Goal: Transaction & Acquisition: Obtain resource

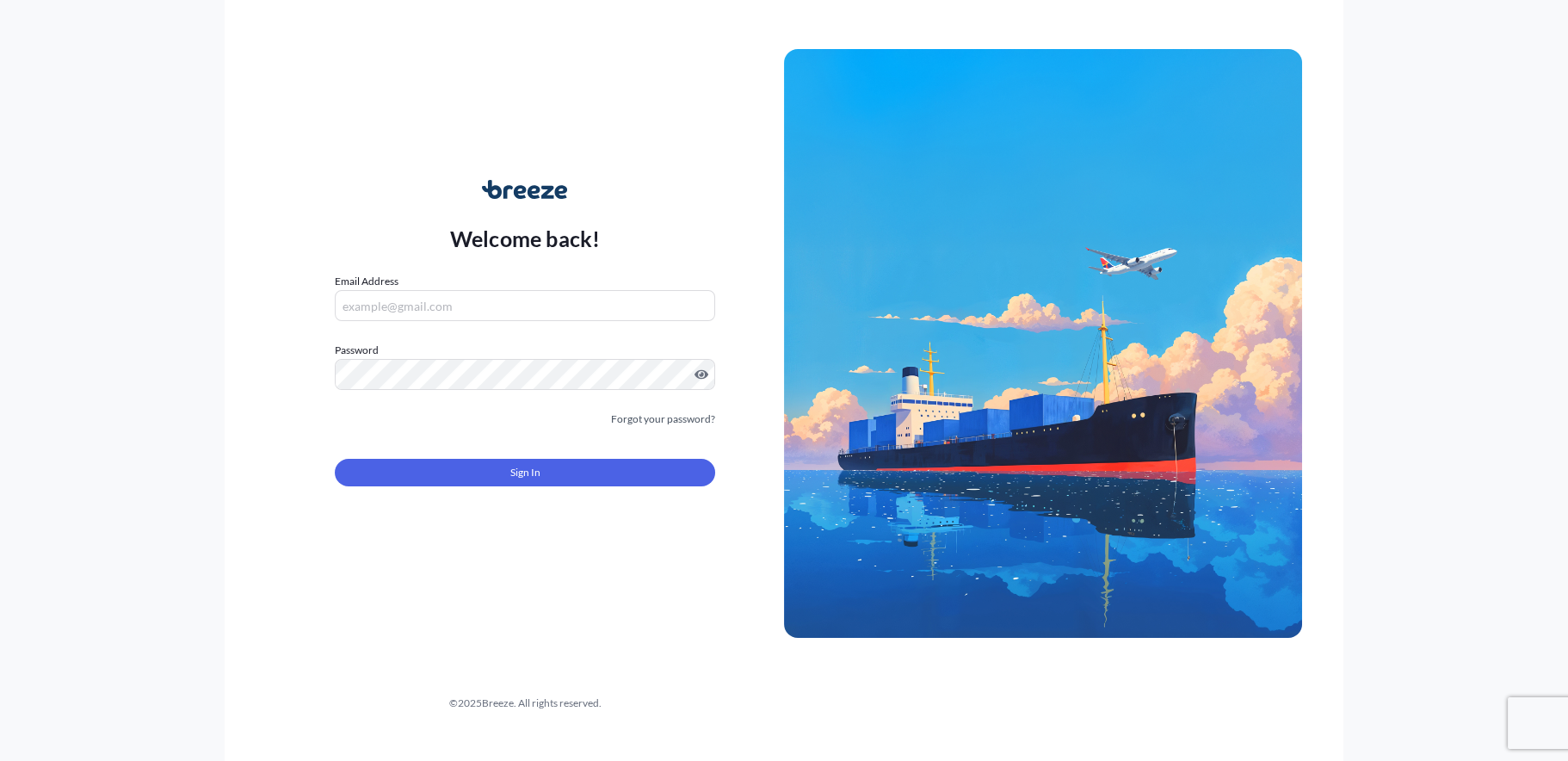
type input "[EMAIL_ADDRESS][DOMAIN_NAME]"
click at [476, 470] on button "Sign In" at bounding box center [525, 473] width 380 height 27
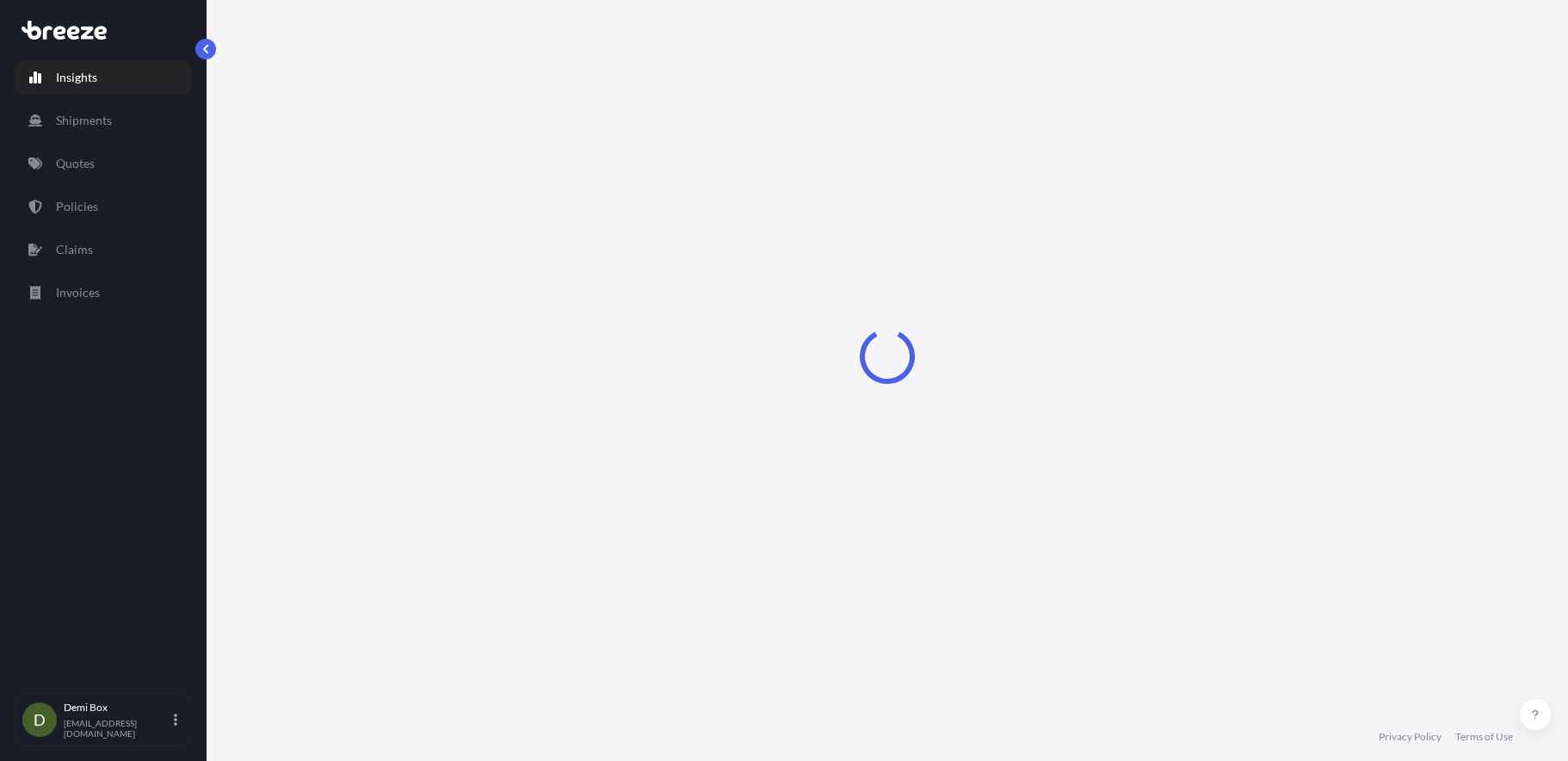
select select "2025"
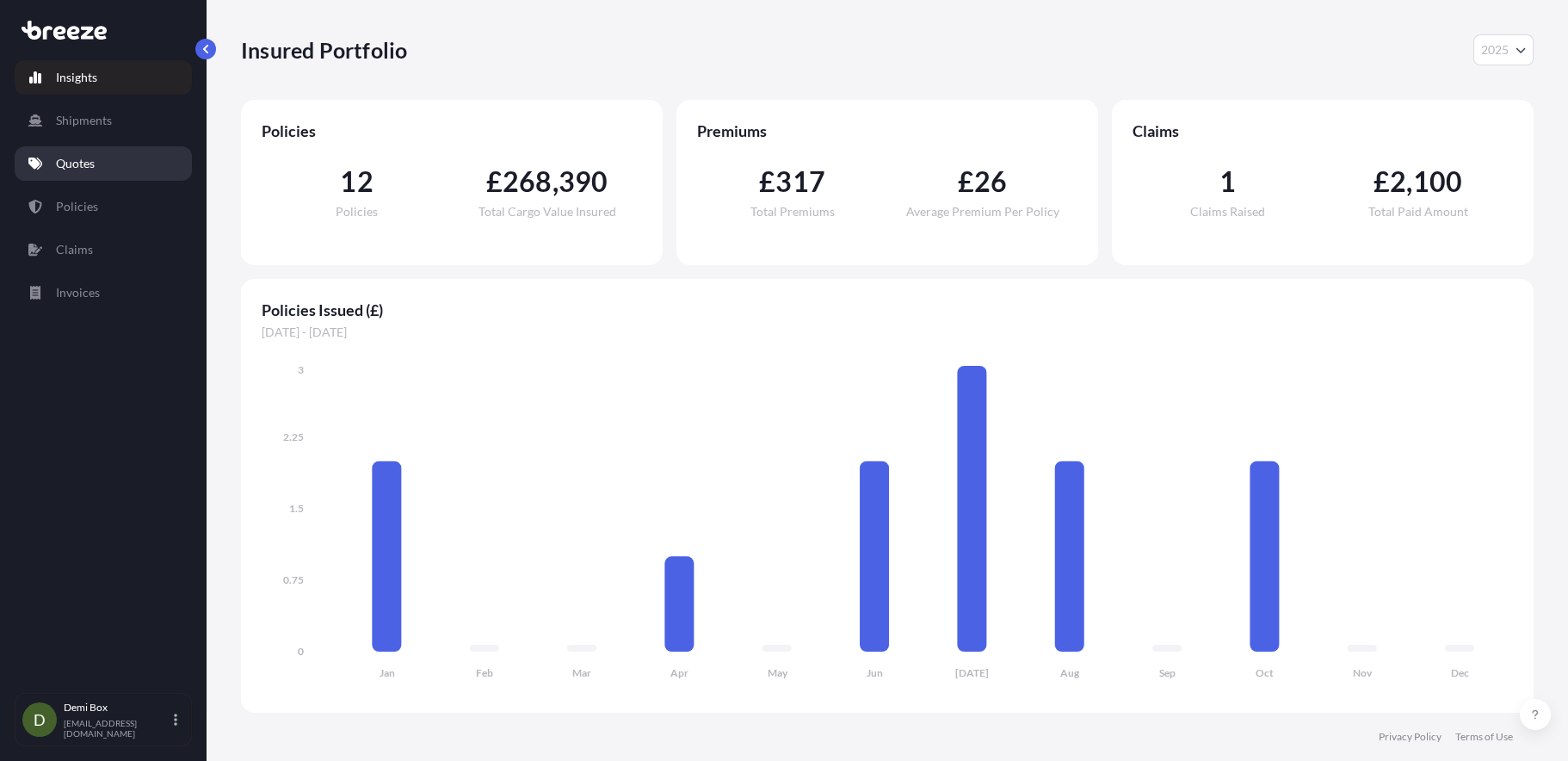
click at [118, 175] on link "Quotes" at bounding box center [103, 164] width 177 height 34
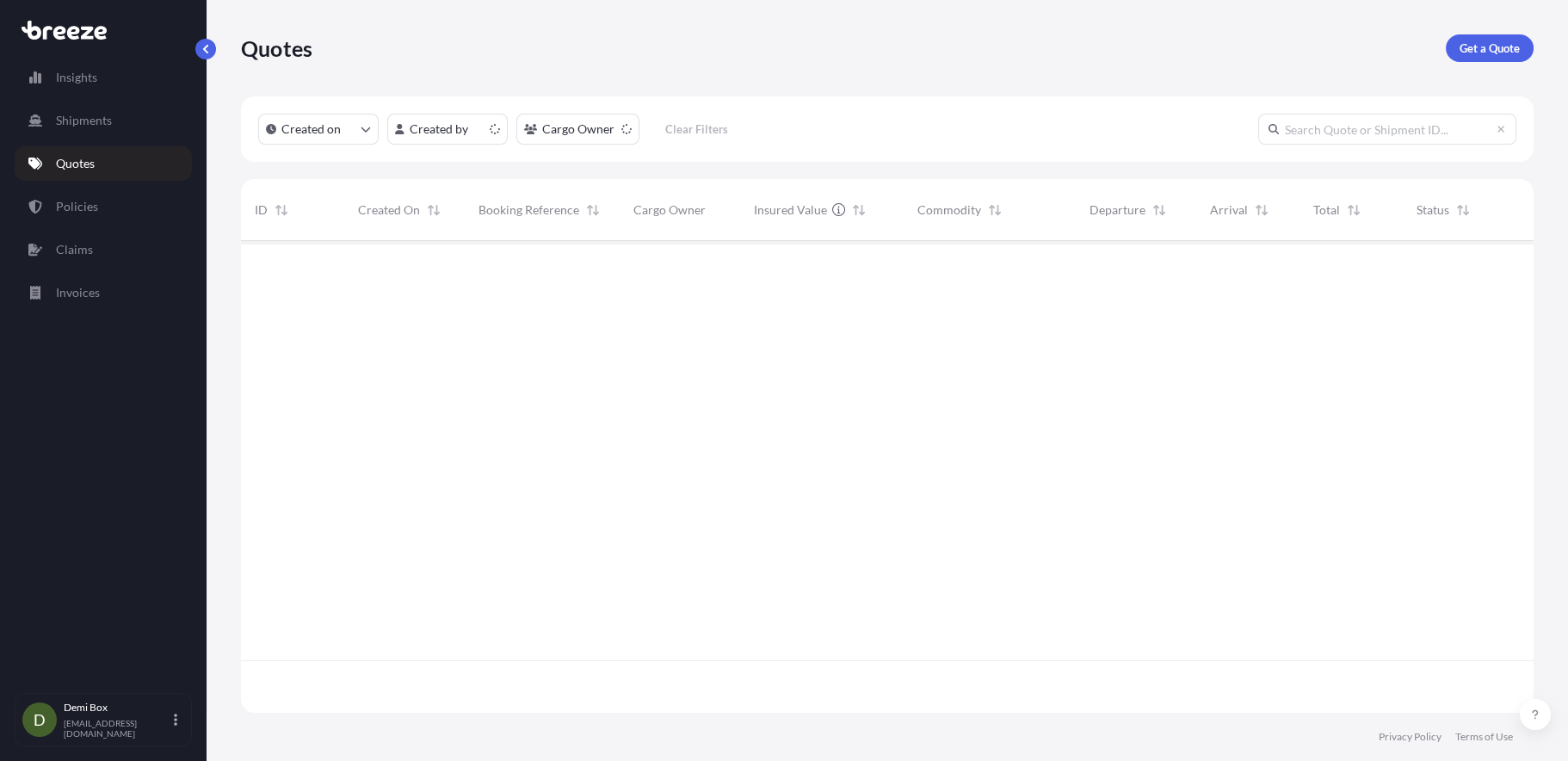
scroll to position [467, 1279]
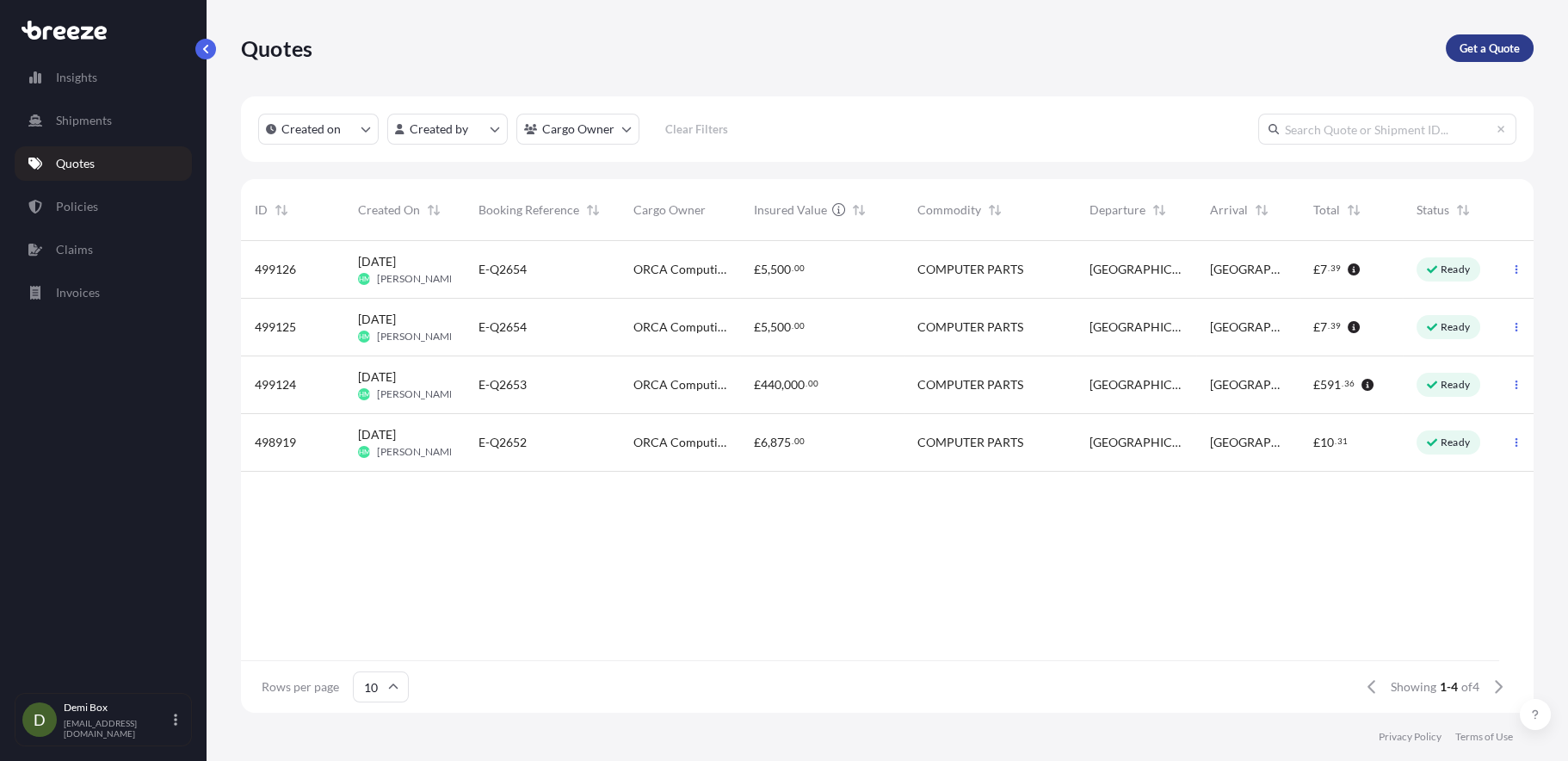
click at [1479, 48] on p "Get a Quote" at bounding box center [1489, 48] width 61 height 17
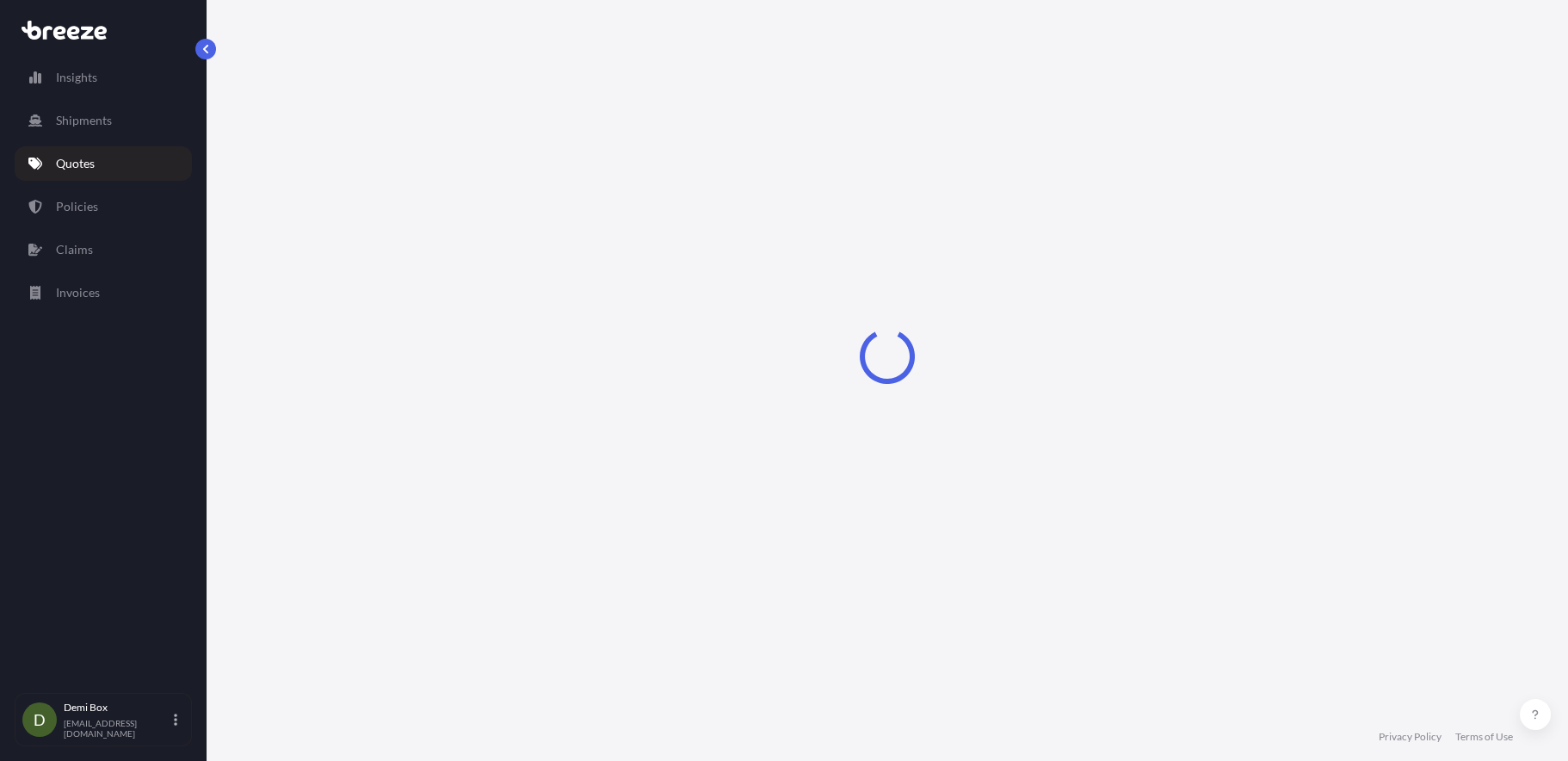
select select "Sea"
select select "1"
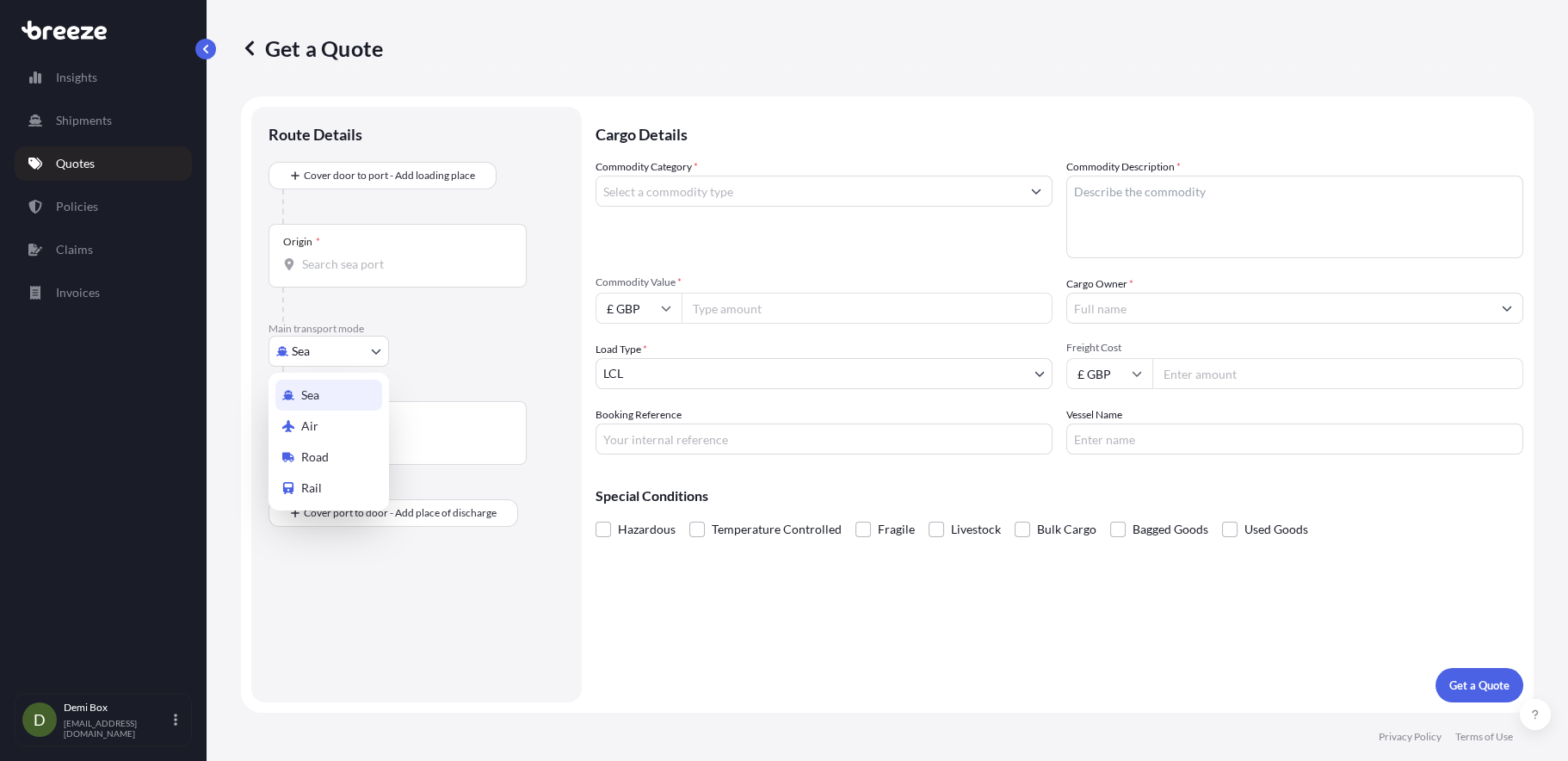
click at [314, 352] on body "Insights Shipments Quotes Policies Claims Invoices D Demi Box [EMAIL_ADDRESS][D…" at bounding box center [784, 380] width 1568 height 761
click at [322, 452] on span "Road" at bounding box center [314, 456] width 27 height 17
select select "Road"
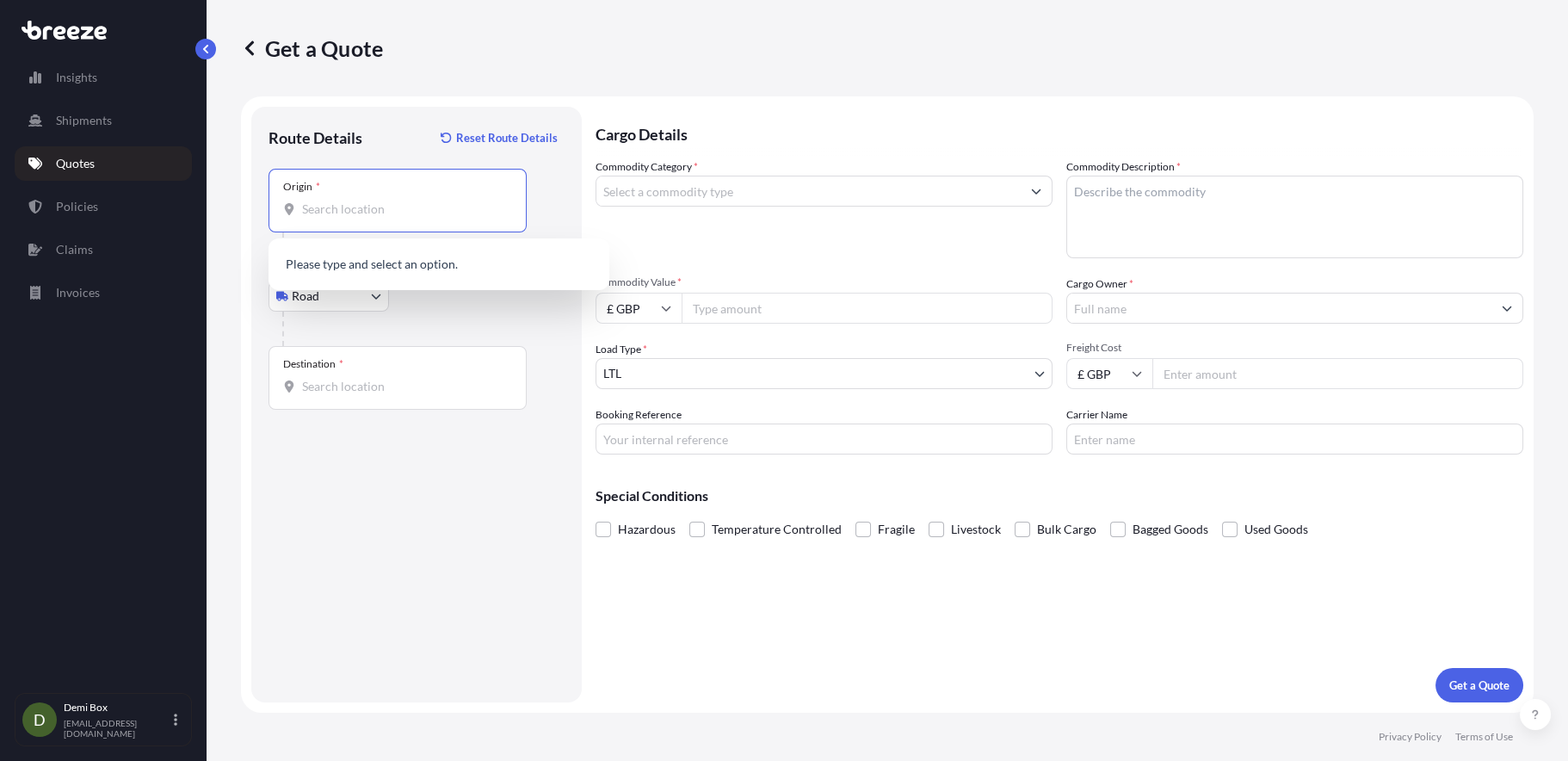
click at [348, 213] on input "Origin *" at bounding box center [403, 209] width 203 height 17
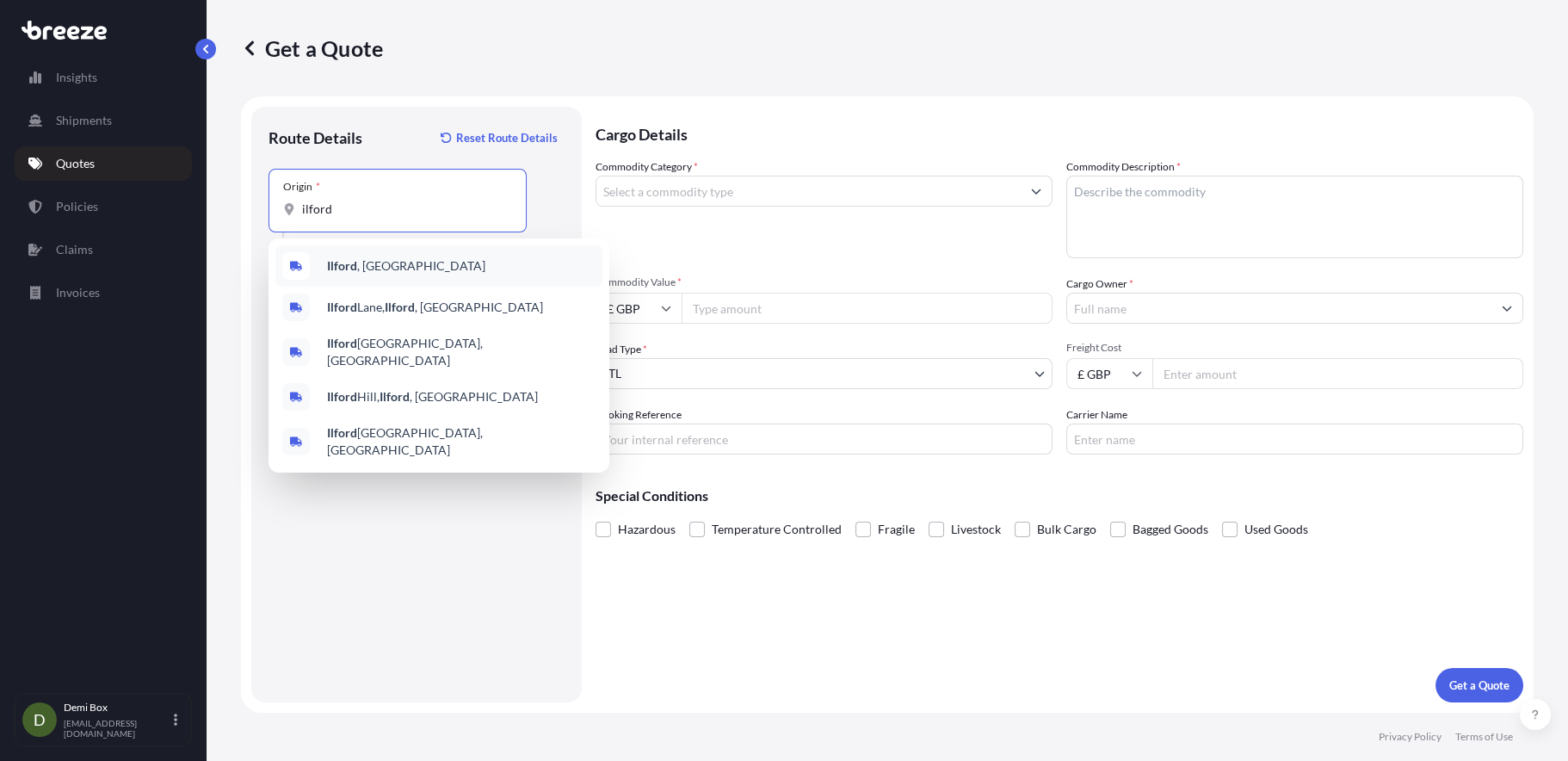
click at [367, 267] on span "Ilford , [GEOGRAPHIC_DATA]" at bounding box center [406, 266] width 158 height 17
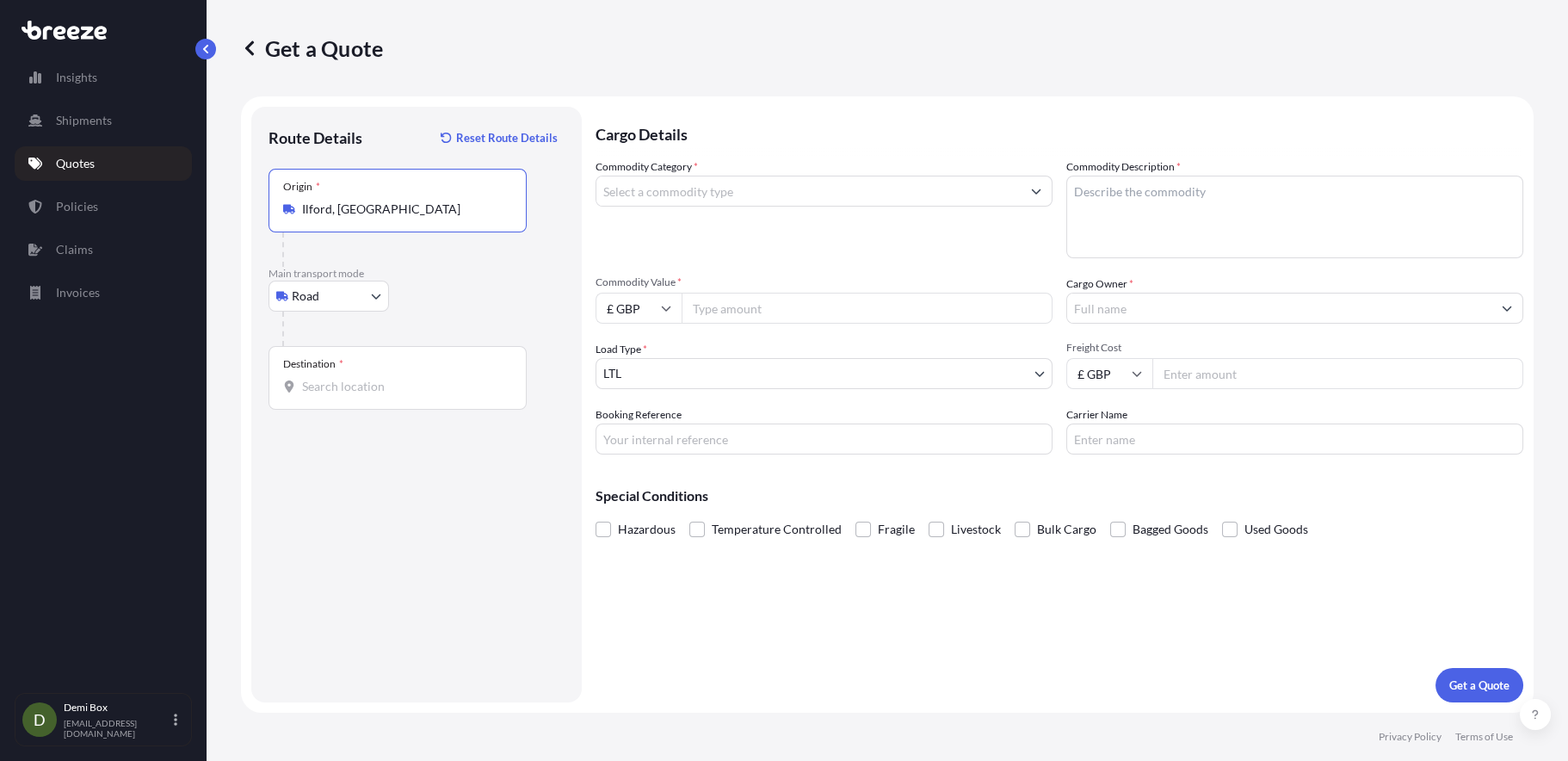
type input "Ilford, [GEOGRAPHIC_DATA]"
click at [361, 372] on div "Destination *" at bounding box center [397, 378] width 258 height 63
click at [361, 378] on input "Destination *" at bounding box center [403, 386] width 203 height 17
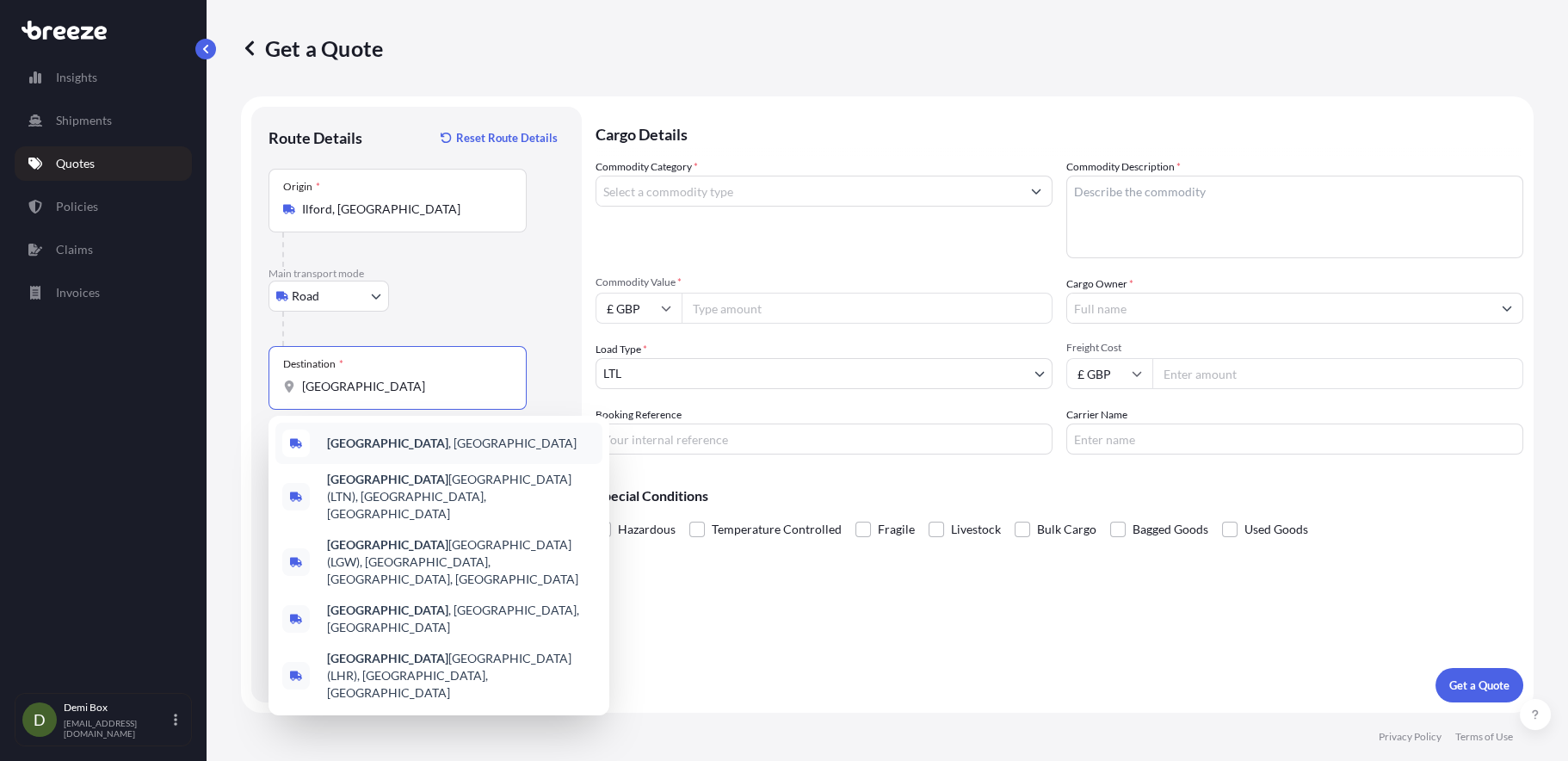
click at [378, 439] on span "[GEOGRAPHIC_DATA] , [GEOGRAPHIC_DATA]" at bounding box center [452, 443] width 249 height 17
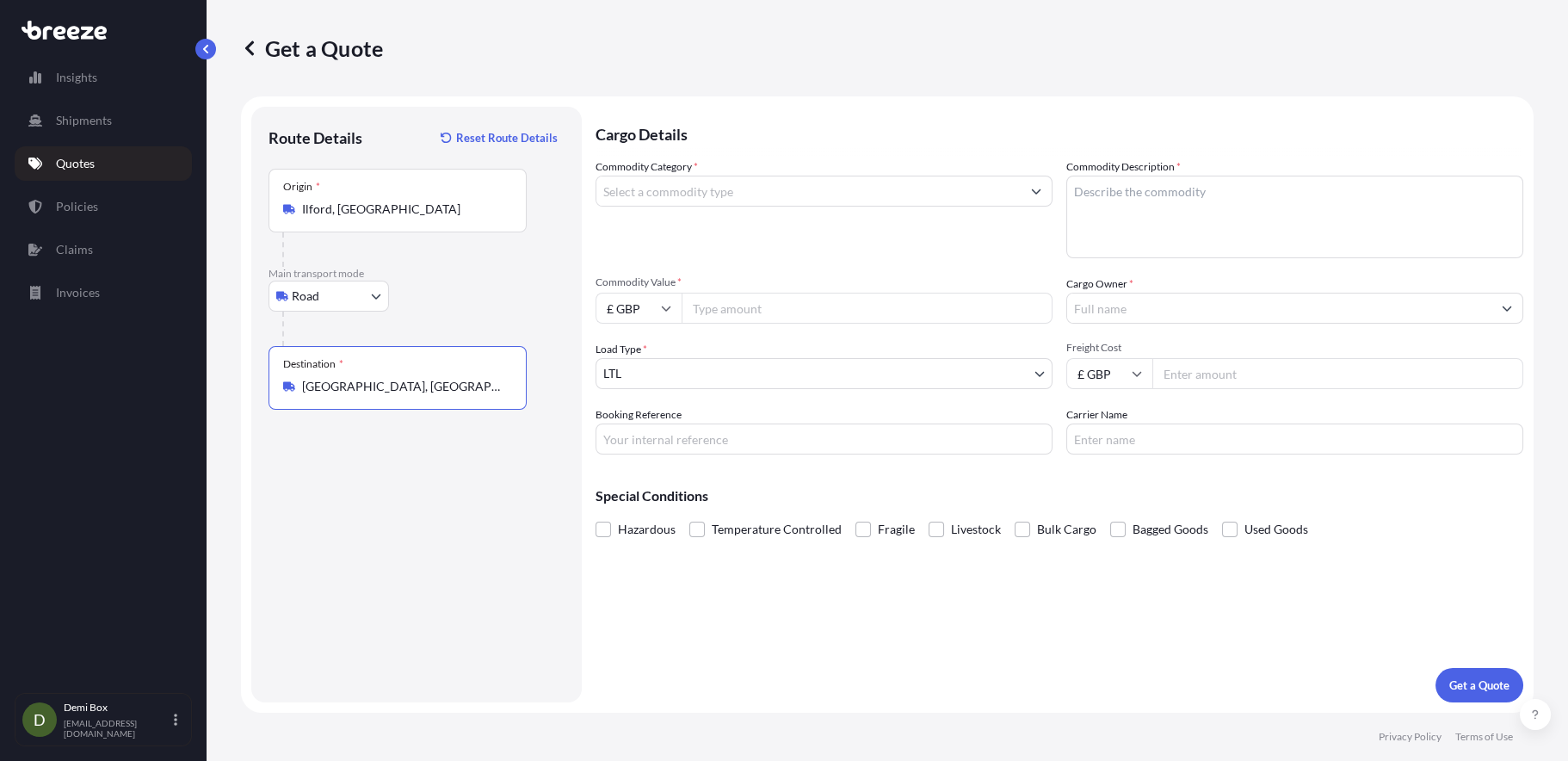
type input "[GEOGRAPHIC_DATA], [GEOGRAPHIC_DATA]"
click at [707, 195] on input "Commodity Category *" at bounding box center [808, 191] width 425 height 31
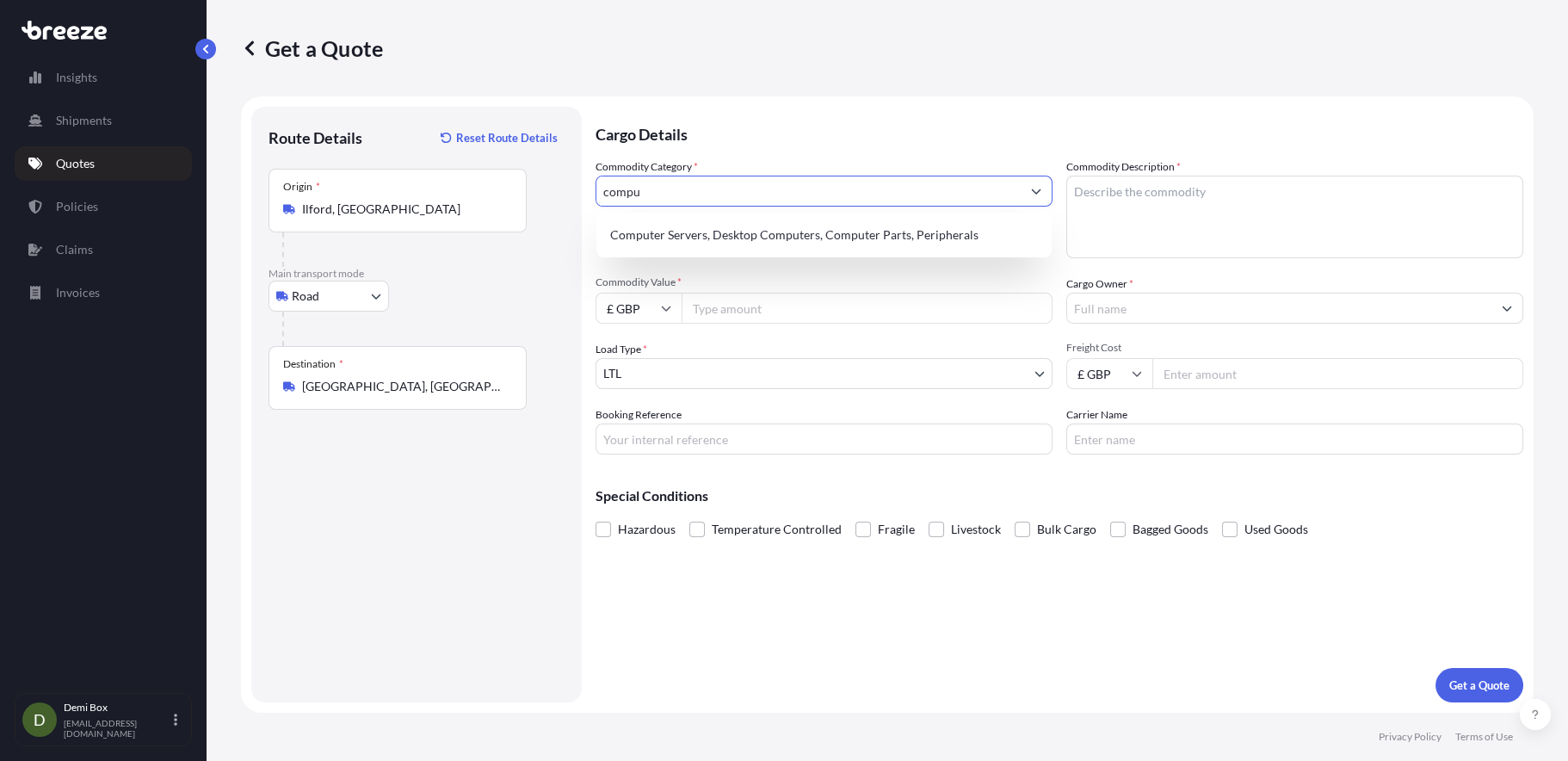
click at [741, 230] on div "Computer Servers, Desktop Computers, Computer Parts, Peripherals" at bounding box center [824, 235] width 442 height 31
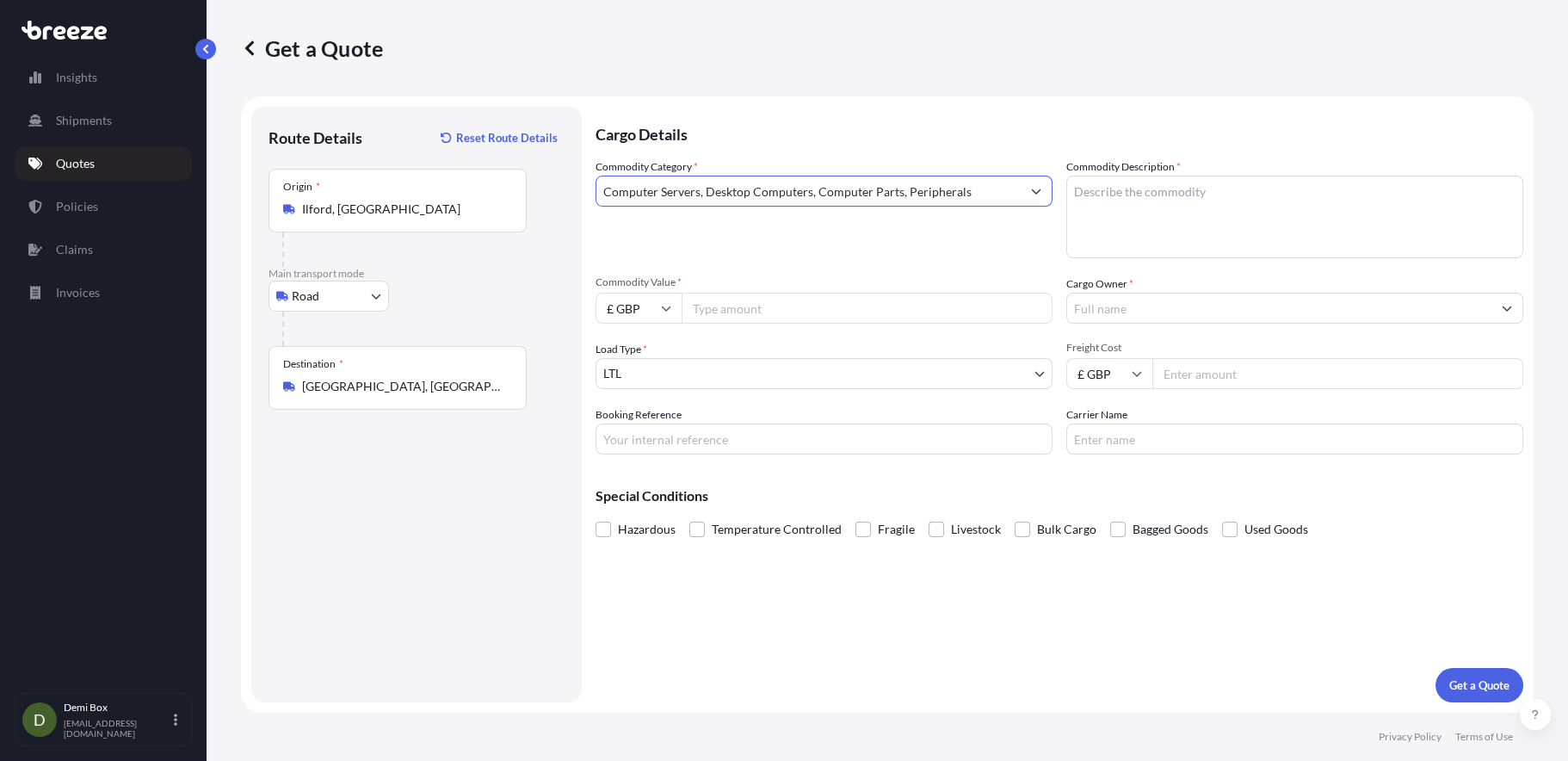
type input "Computer Servers, Desktop Computers, Computer Parts, Peripherals"
click at [1201, 177] on textarea "Commodity Description *" at bounding box center [1294, 216] width 457 height 82
click at [1189, 220] on textarea "Commodity Description *" at bounding box center [1294, 216] width 457 height 82
type textarea "Computers"
click at [823, 312] on input "Commodity Value *" at bounding box center [866, 308] width 371 height 31
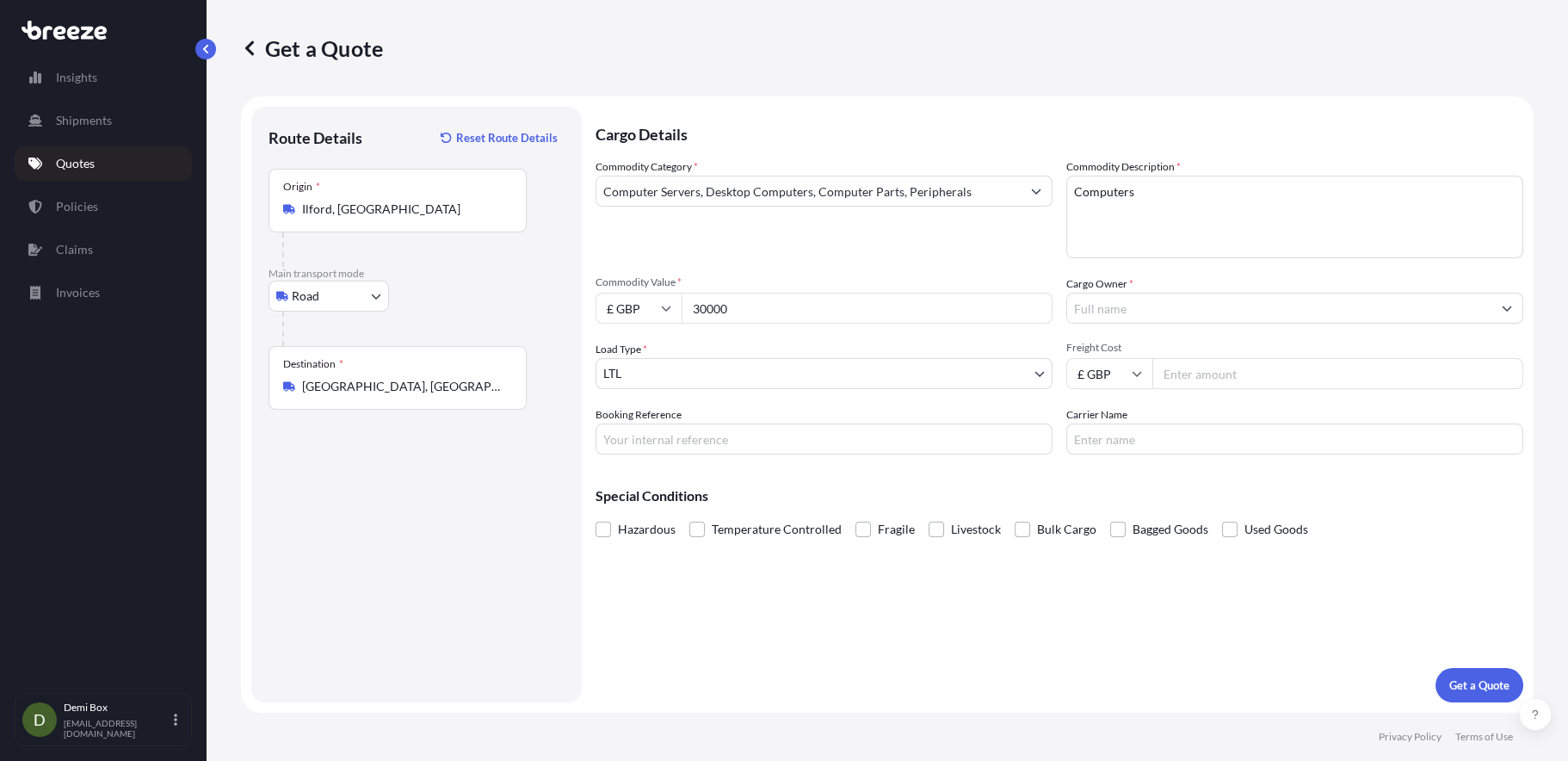
type input "30000"
click at [885, 380] on body "Insights Shipments Quotes Policies Claims Invoices D Demi Box [EMAIL_ADDRESS][D…" at bounding box center [784, 380] width 1568 height 761
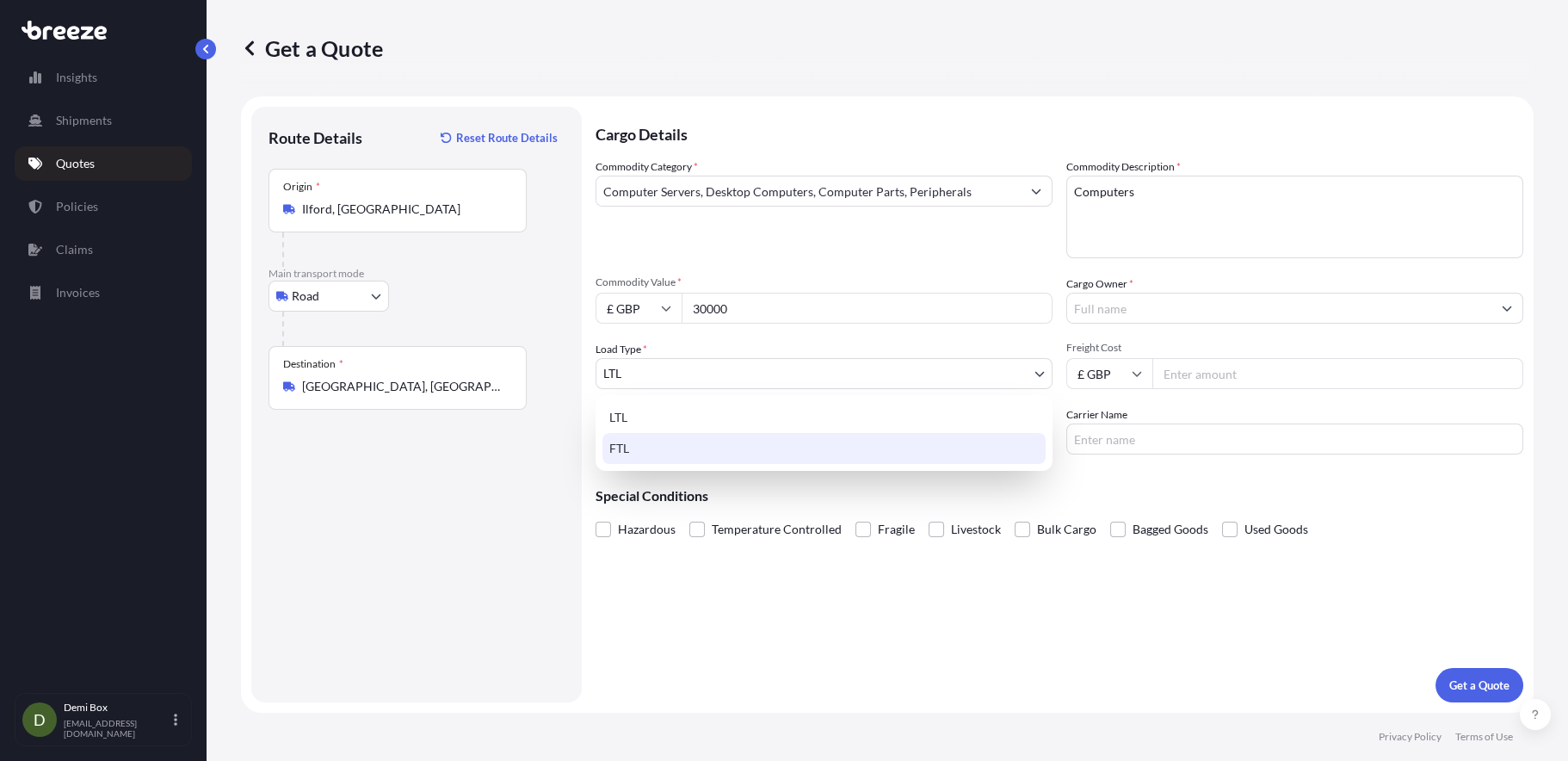
click at [782, 459] on div "FTL" at bounding box center [824, 448] width 443 height 31
select select "2"
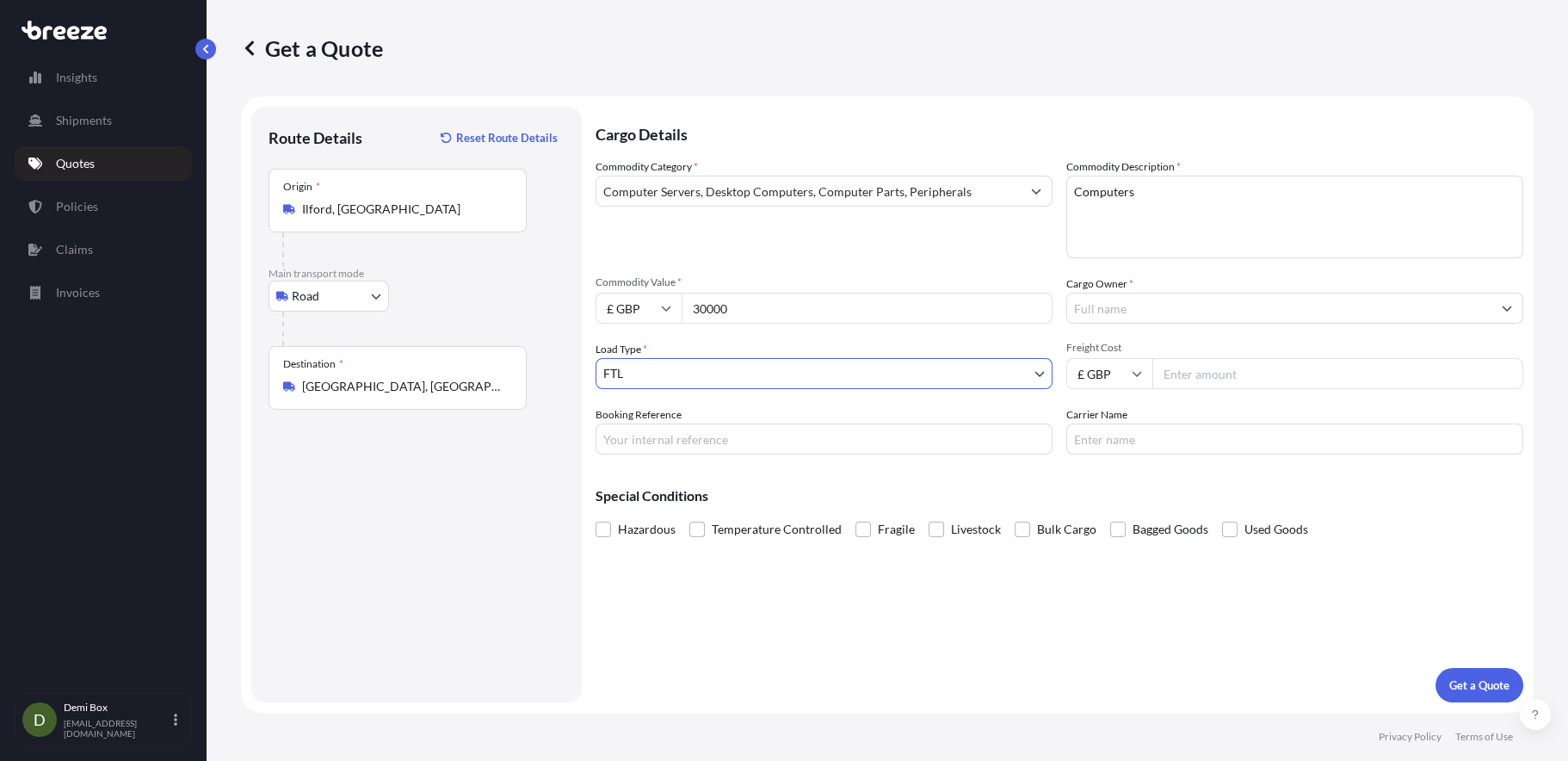
click at [1161, 306] on input "Cargo Owner *" at bounding box center [1279, 308] width 425 height 31
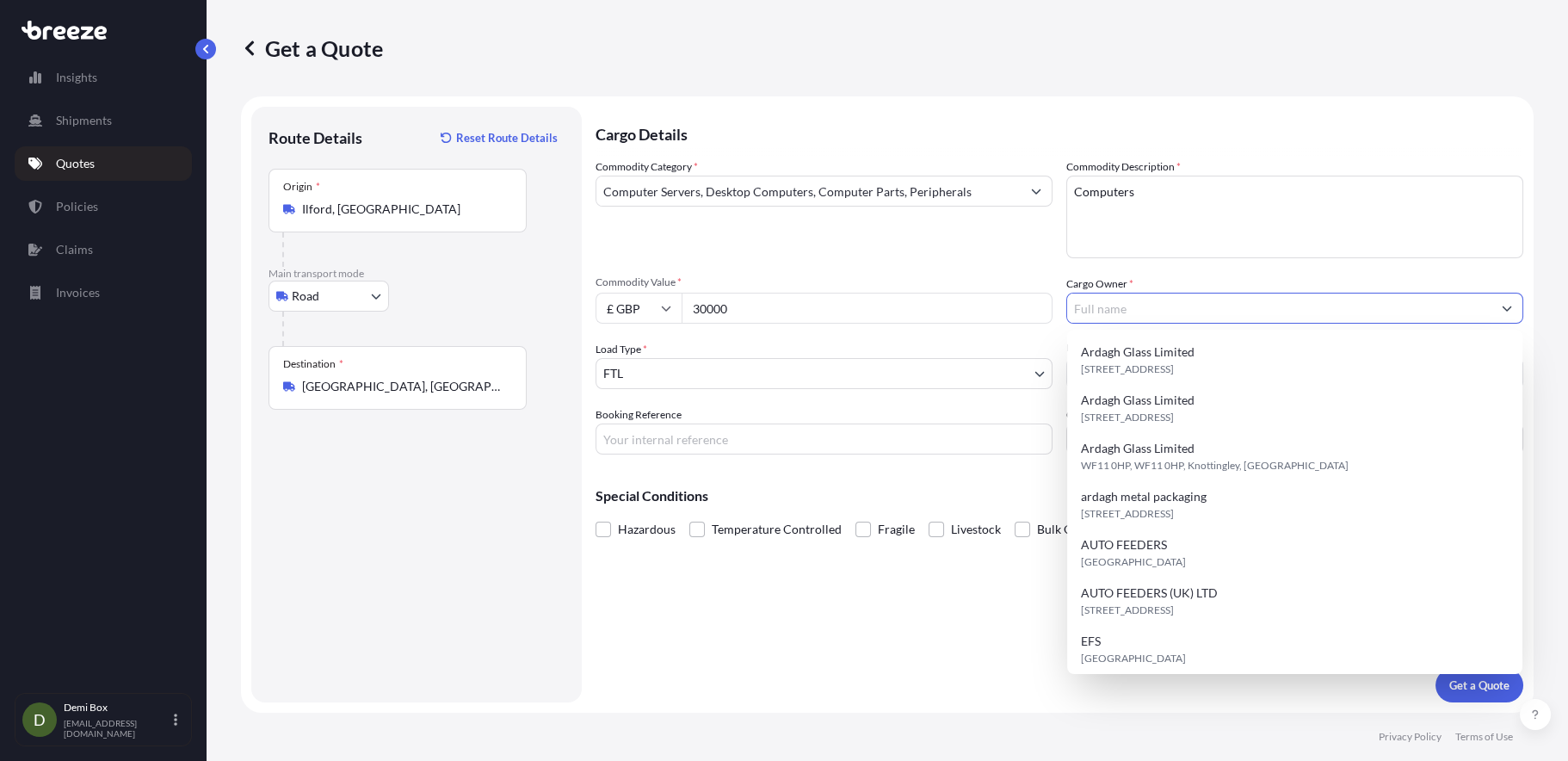
click at [1161, 306] on input "Cargo Owner *" at bounding box center [1279, 308] width 425 height 31
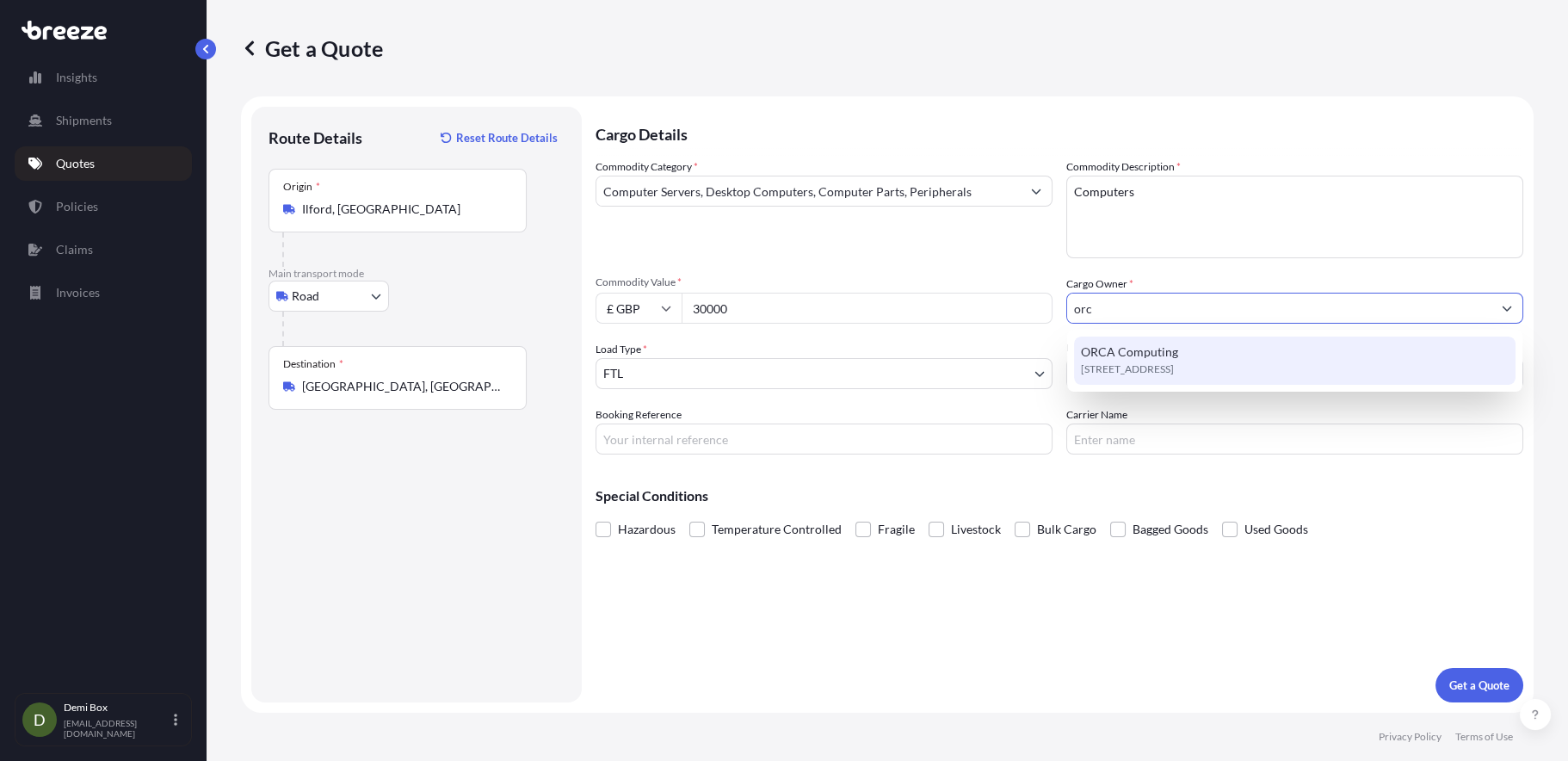
click at [1184, 350] on div "[STREET_ADDRESS]" at bounding box center [1294, 360] width 442 height 48
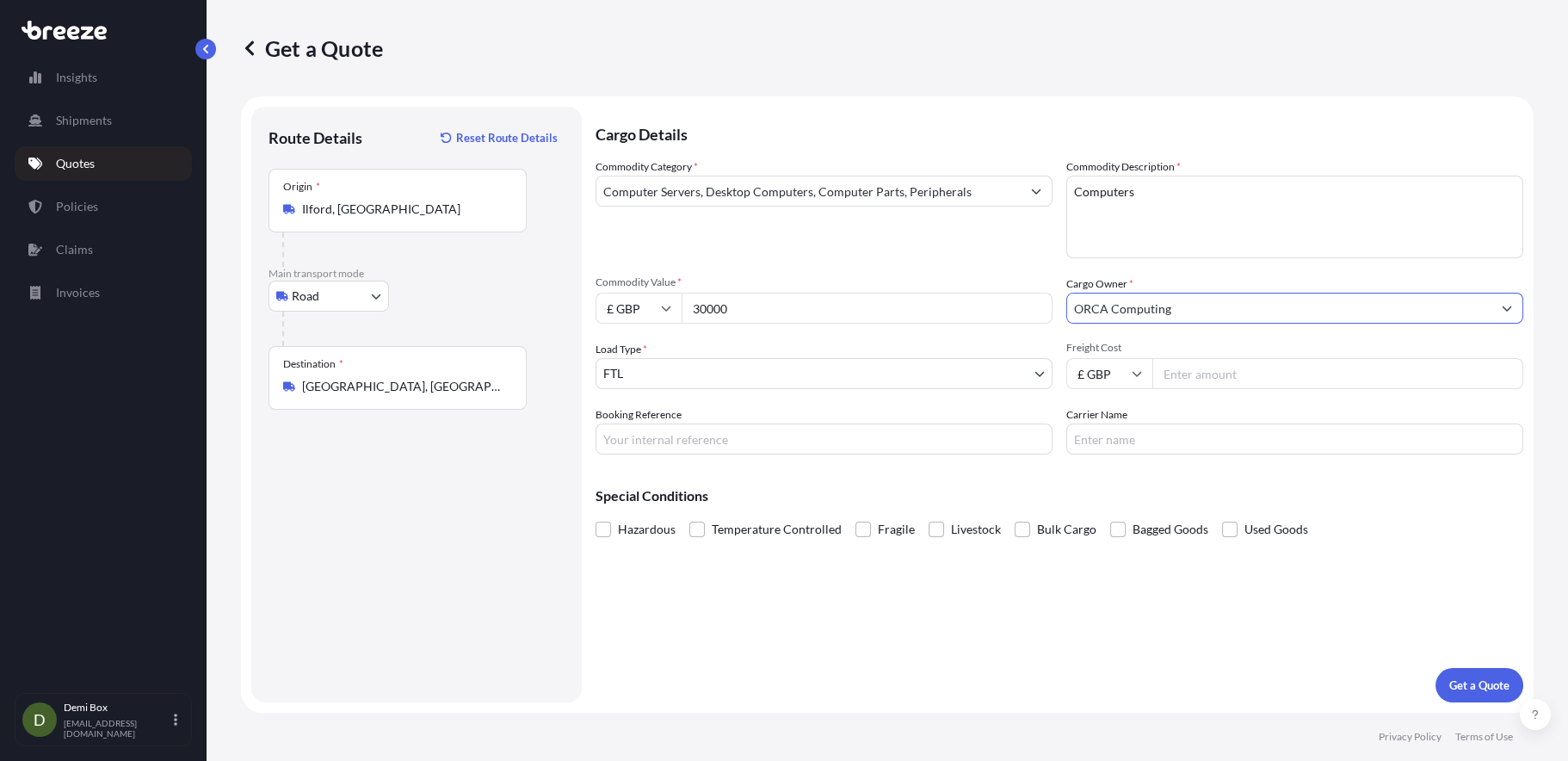
type input "ORCA Computing"
click at [1188, 371] on input "Freight Cost" at bounding box center [1338, 373] width 371 height 31
type input "380"
click at [900, 429] on input "Booking Reference" at bounding box center [824, 439] width 457 height 31
type input "E-Q2684"
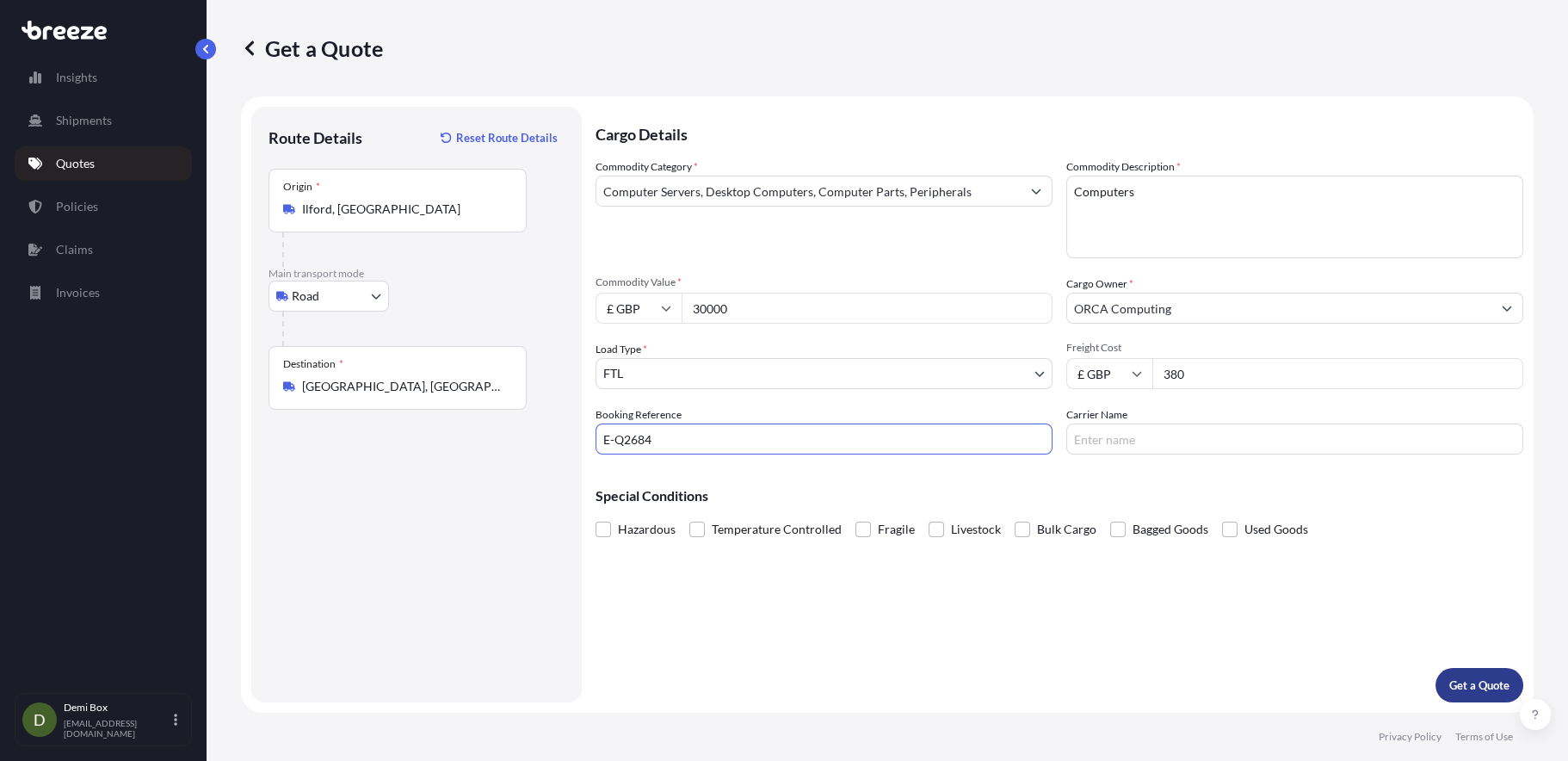
click at [1497, 682] on p "Get a Quote" at bounding box center [1479, 685] width 61 height 17
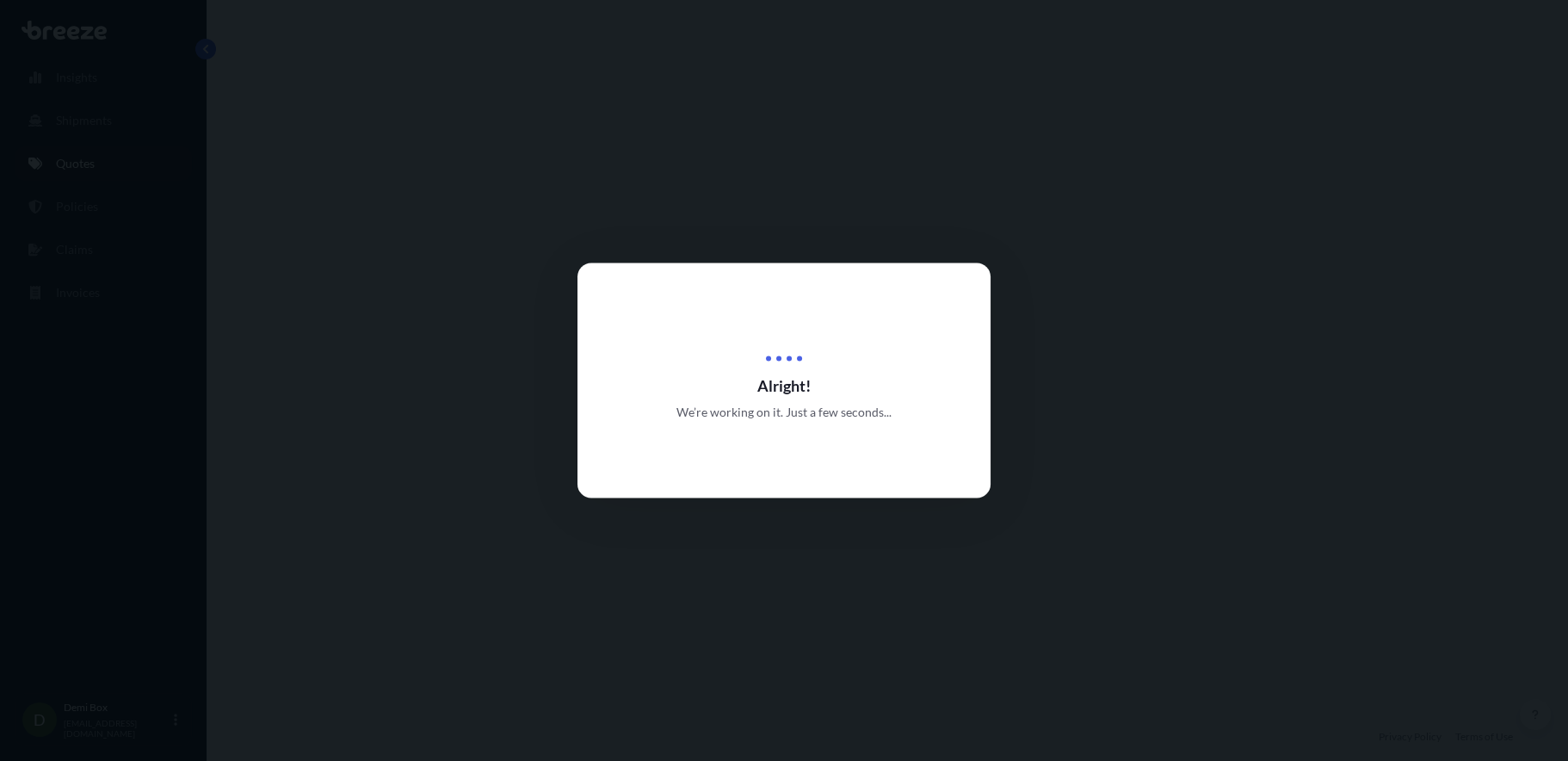
select select "Road"
select select "2"
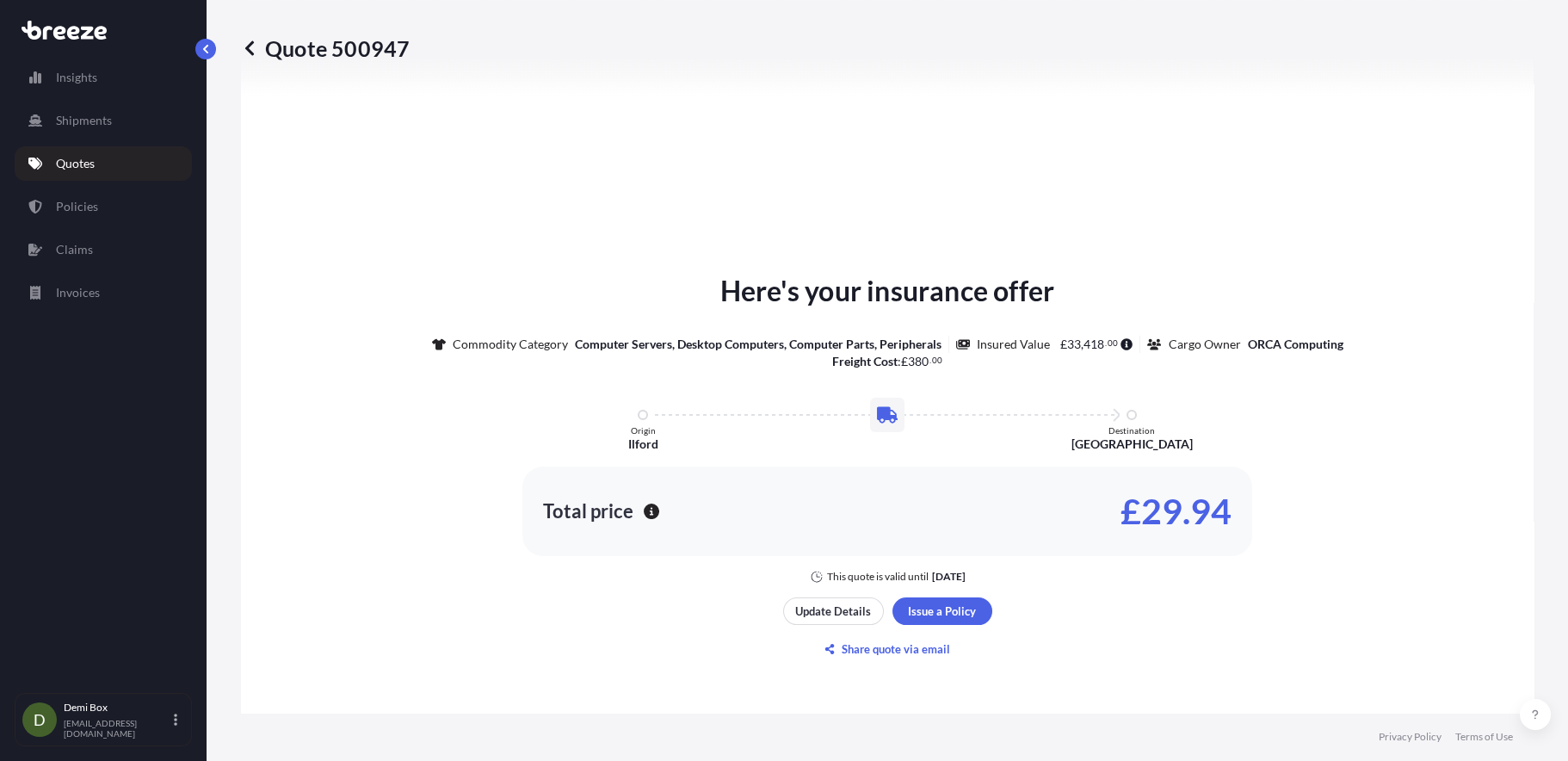
scroll to position [690, 0]
